Goal: Transaction & Acquisition: Purchase product/service

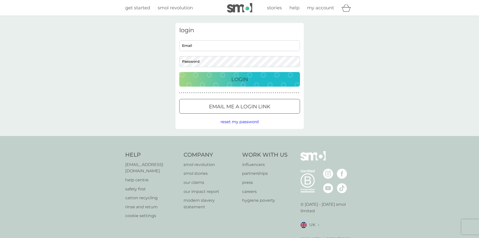
type input "[EMAIL_ADDRESS][DOMAIN_NAME]"
click at [201, 76] on div "Login" at bounding box center [239, 79] width 111 height 8
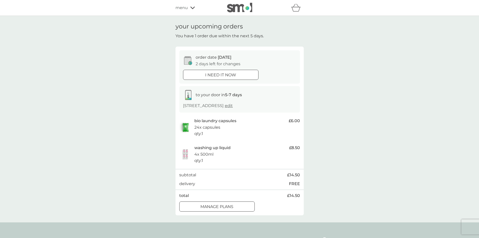
click at [219, 208] on div at bounding box center [217, 206] width 18 height 5
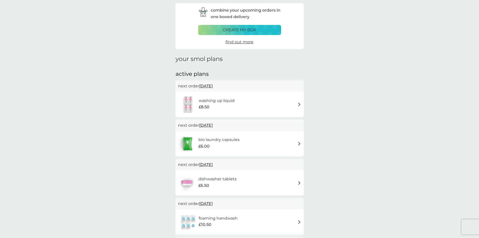
scroll to position [50, 0]
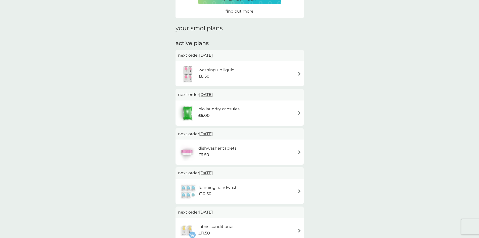
click at [210, 173] on span "[DATE]" at bounding box center [206, 173] width 14 height 10
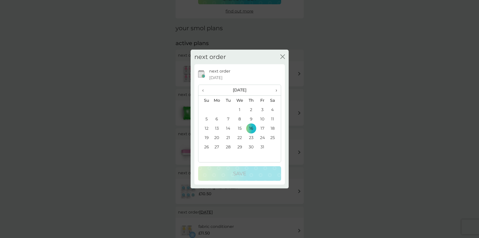
click at [282, 57] on icon "close" at bounding box center [283, 56] width 5 height 5
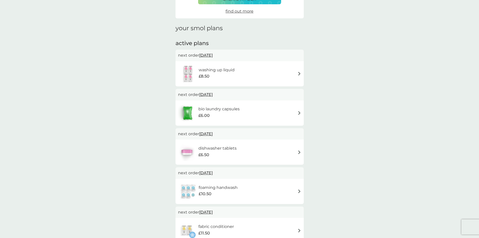
click at [217, 188] on h6 "foaming handwash" at bounding box center [218, 187] width 39 height 7
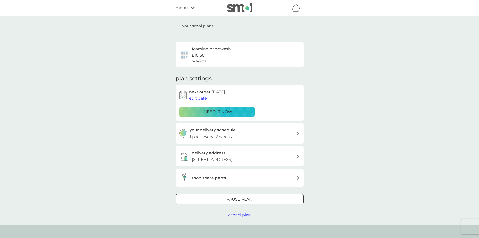
click at [217, 112] on p "i need it now" at bounding box center [217, 111] width 31 height 7
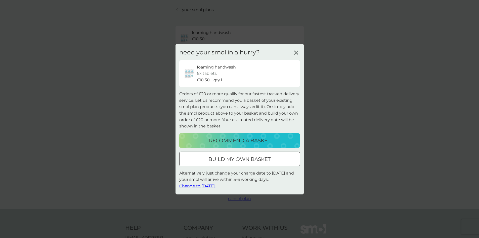
scroll to position [25, 0]
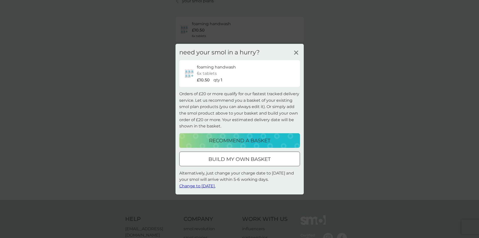
click at [226, 161] on p "build my own basket" at bounding box center [240, 159] width 62 height 8
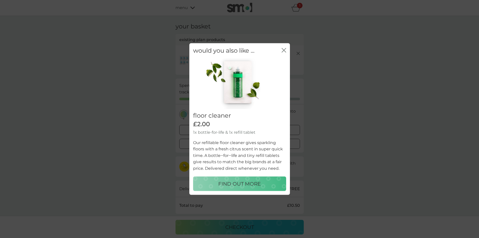
click at [283, 50] on icon "close" at bounding box center [284, 50] width 5 height 5
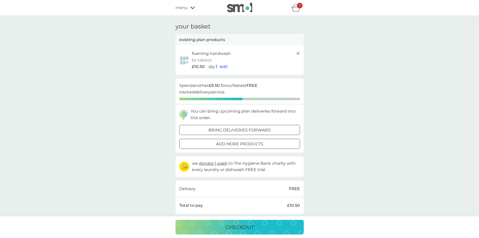
click at [246, 144] on div at bounding box center [240, 143] width 18 height 5
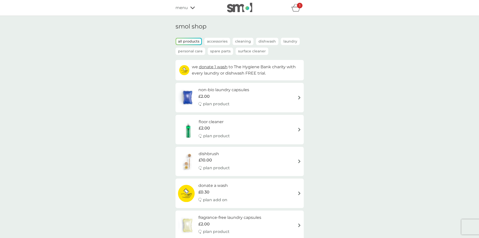
click at [219, 103] on p "plan product" at bounding box center [216, 104] width 27 height 7
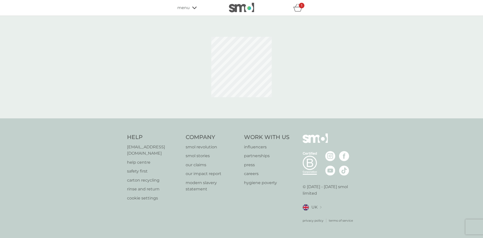
select select "42"
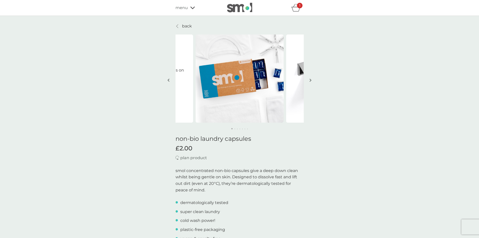
click at [185, 27] on p "back" at bounding box center [187, 26] width 10 height 7
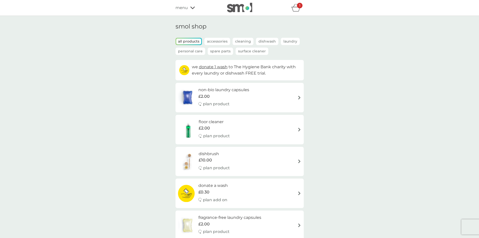
click at [191, 7] on icon at bounding box center [192, 7] width 5 height 3
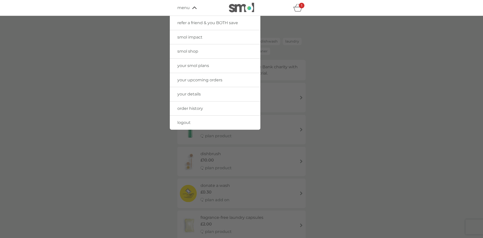
click at [193, 65] on span "your smol plans" at bounding box center [193, 65] width 32 height 5
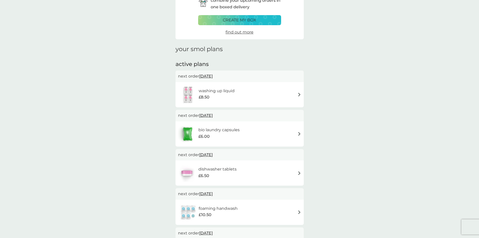
scroll to position [75, 0]
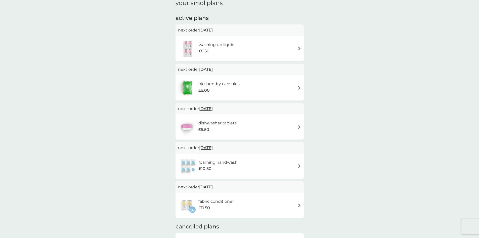
click at [206, 86] on h6 "bio laundry capsules" at bounding box center [219, 84] width 41 height 7
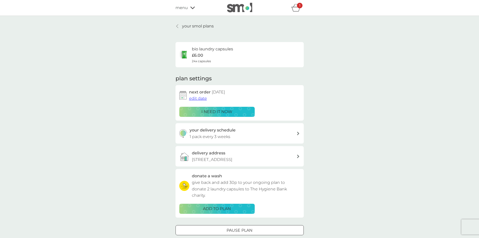
click at [214, 111] on p "i need it now" at bounding box center [217, 111] width 31 height 7
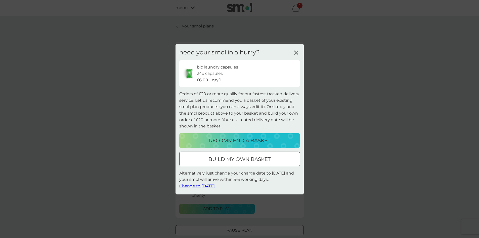
click at [223, 159] on p "build my own basket" at bounding box center [240, 159] width 62 height 8
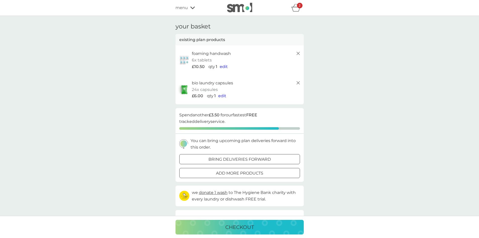
click at [222, 174] on p "add more products" at bounding box center [239, 173] width 47 height 7
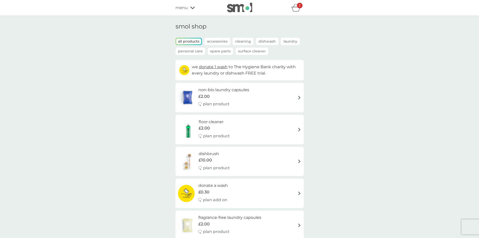
click at [191, 42] on p "all products" at bounding box center [188, 42] width 25 height 6
click at [294, 8] on icon "basket" at bounding box center [296, 8] width 10 height 8
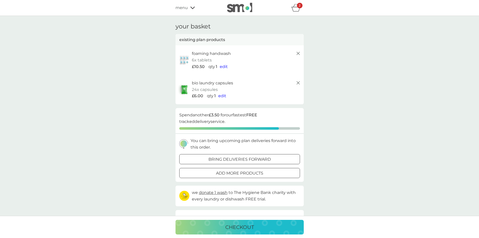
click at [222, 229] on div "checkout" at bounding box center [240, 227] width 118 height 8
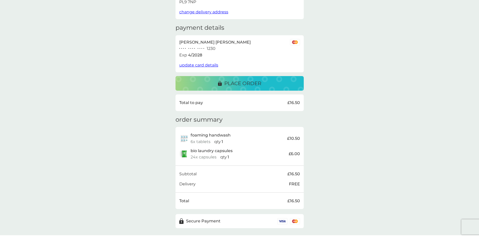
scroll to position [70, 0]
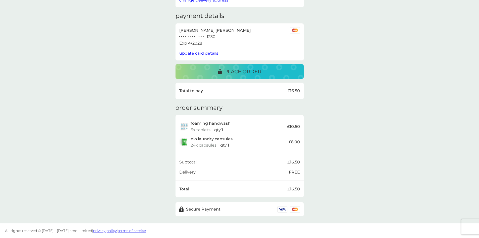
click at [245, 71] on p "place order" at bounding box center [242, 71] width 37 height 8
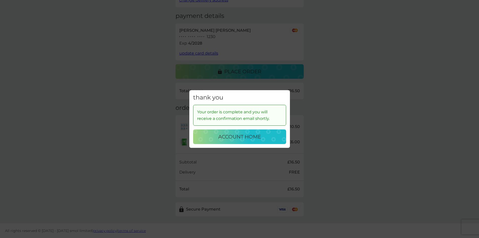
click at [246, 139] on p "account home" at bounding box center [239, 137] width 43 height 8
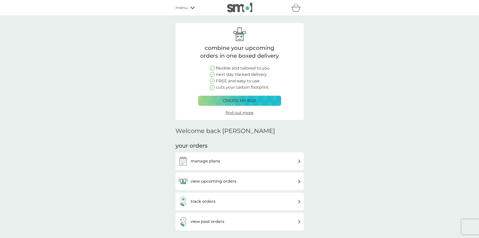
click at [214, 163] on h3 "manage plans" at bounding box center [205, 161] width 29 height 7
